Goal: Navigation & Orientation: Find specific page/section

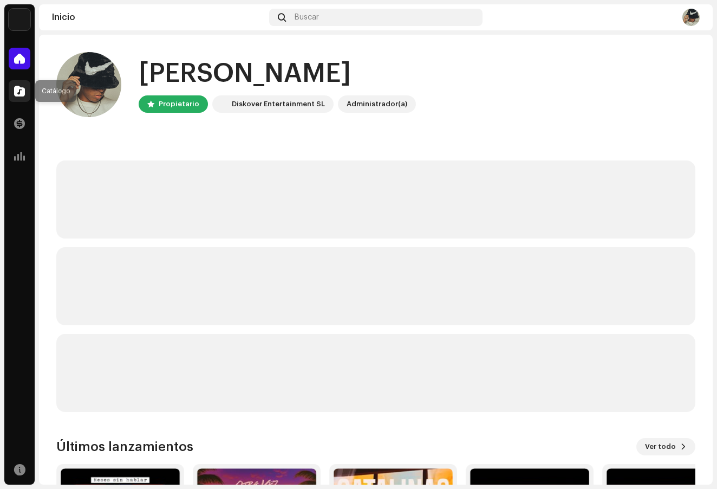
click at [22, 85] on div at bounding box center [20, 91] width 22 height 22
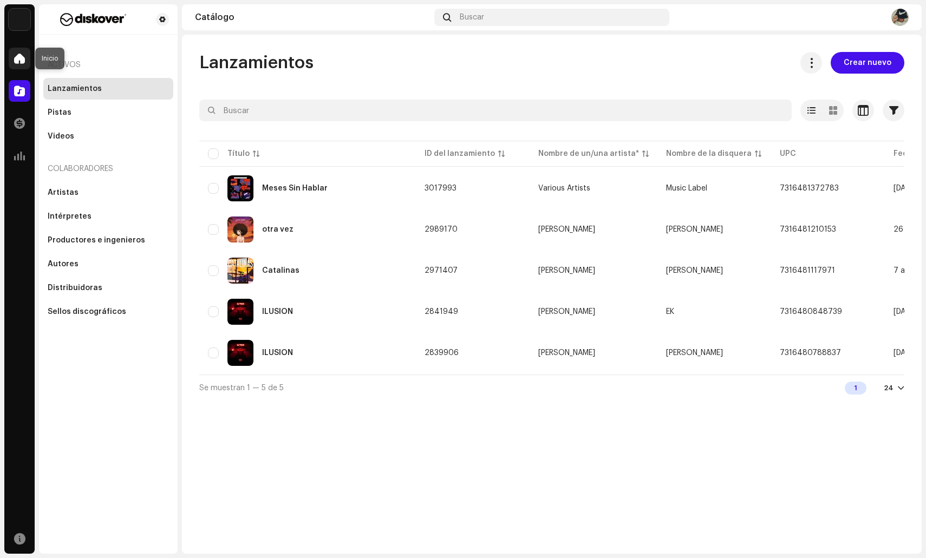
click at [21, 64] on div at bounding box center [20, 59] width 22 height 22
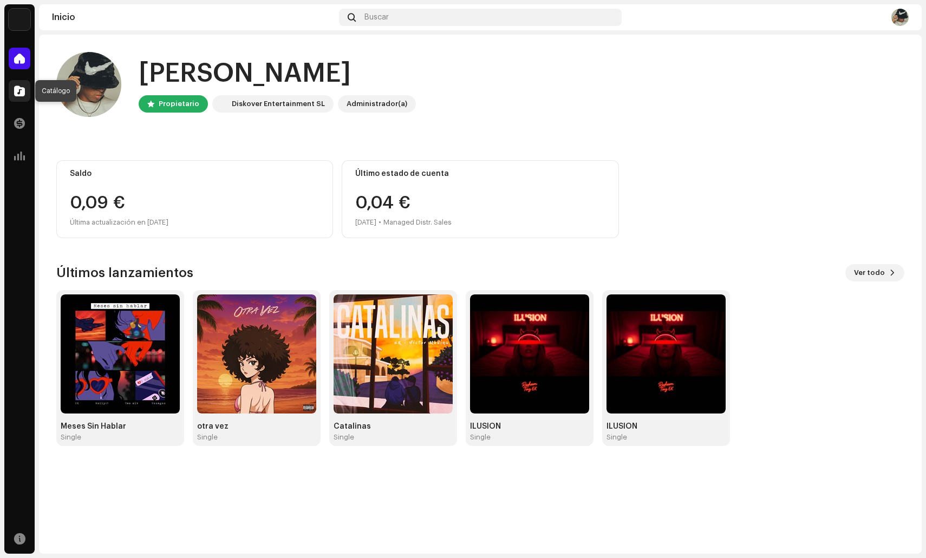
click at [18, 90] on span at bounding box center [19, 91] width 11 height 9
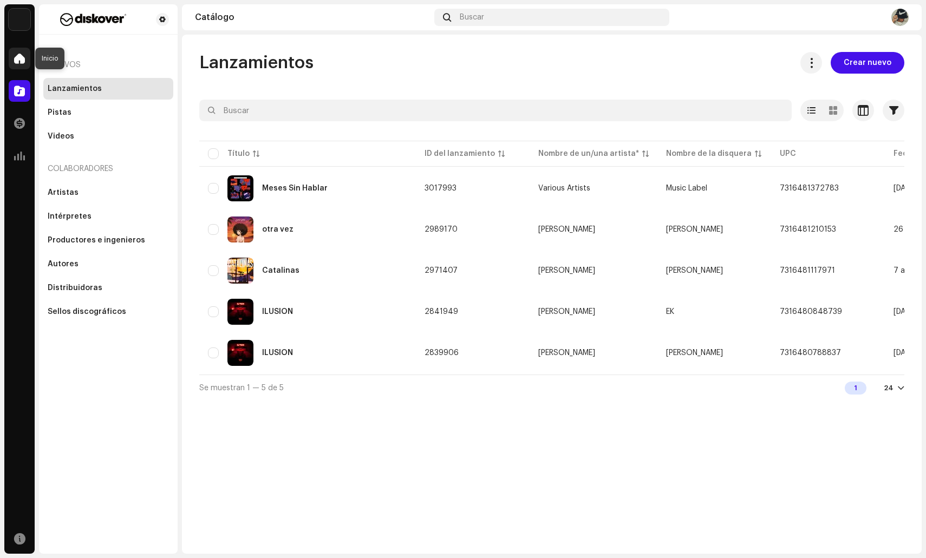
click at [13, 64] on div at bounding box center [20, 59] width 22 height 22
